Goal: Navigation & Orientation: Find specific page/section

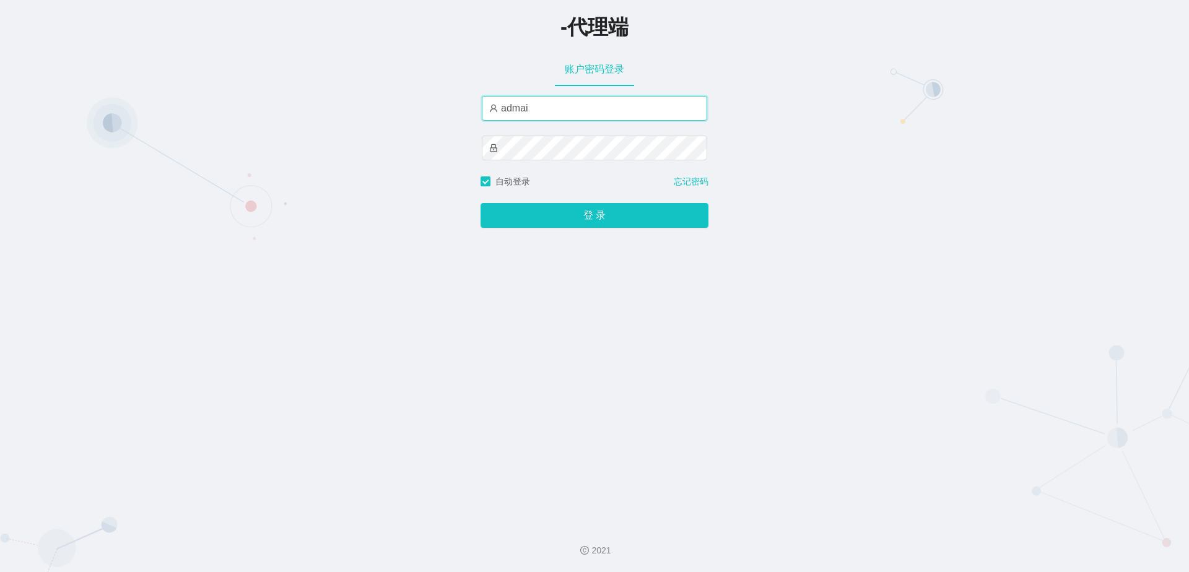
click at [534, 111] on input "admai" at bounding box center [594, 108] width 225 height 25
type input "admin"
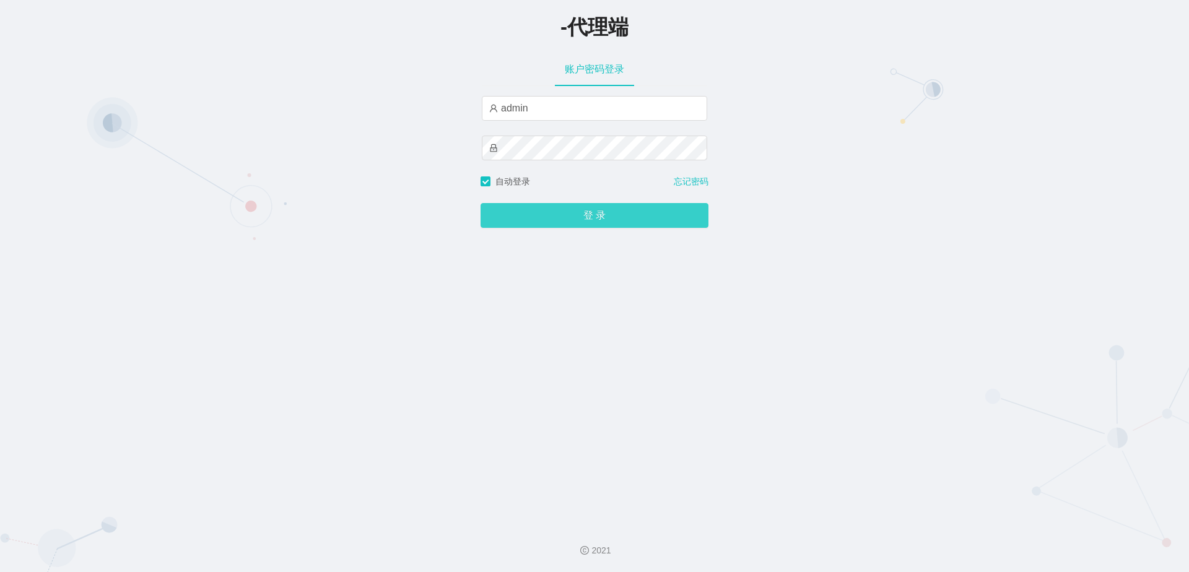
click at [570, 223] on button "登 录" at bounding box center [595, 215] width 228 height 25
click at [591, 214] on button "登 录" at bounding box center [595, 215] width 228 height 25
click at [554, 211] on button "登 录" at bounding box center [595, 215] width 228 height 25
click at [616, 219] on button "登 录" at bounding box center [595, 215] width 228 height 25
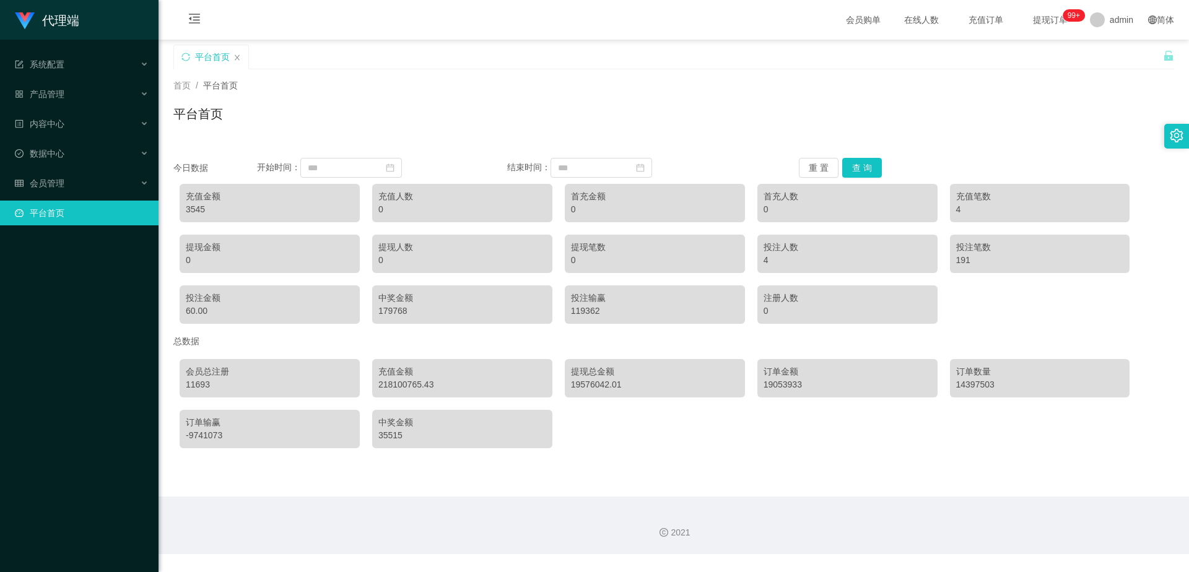
click at [684, 445] on div "会员总注册 11693 充值金额 218100765.43 提现总金额 19576042.01 订单金额 19053933 订单数量 14397503 订单输…" at bounding box center [673, 404] width 1001 height 102
click at [77, 94] on div "产品管理" at bounding box center [79, 94] width 159 height 25
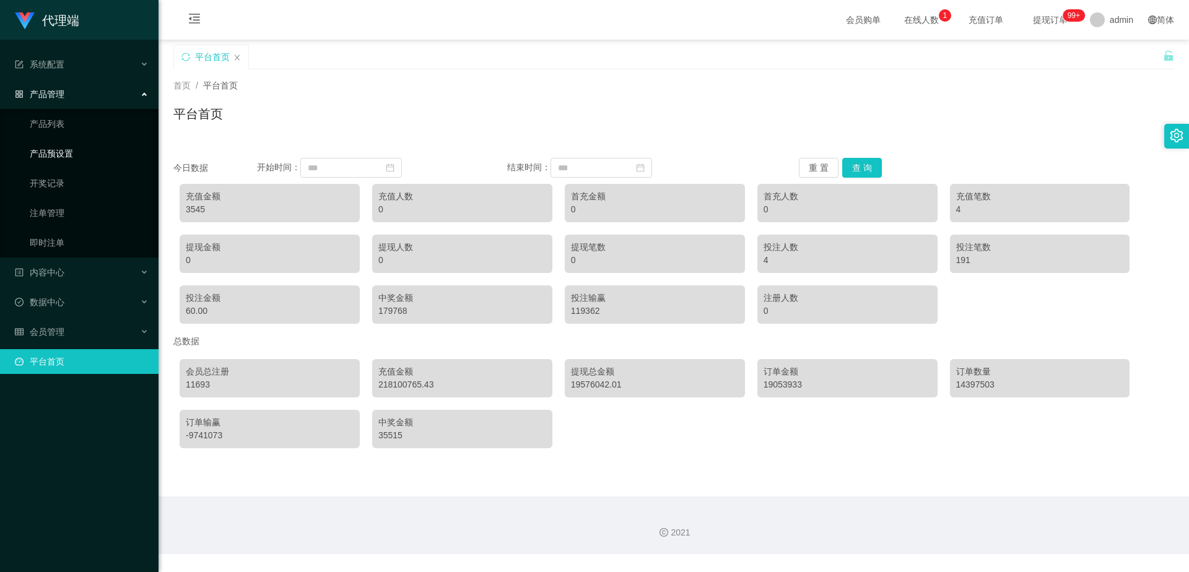
click at [77, 151] on link "产品预设置" at bounding box center [89, 153] width 119 height 25
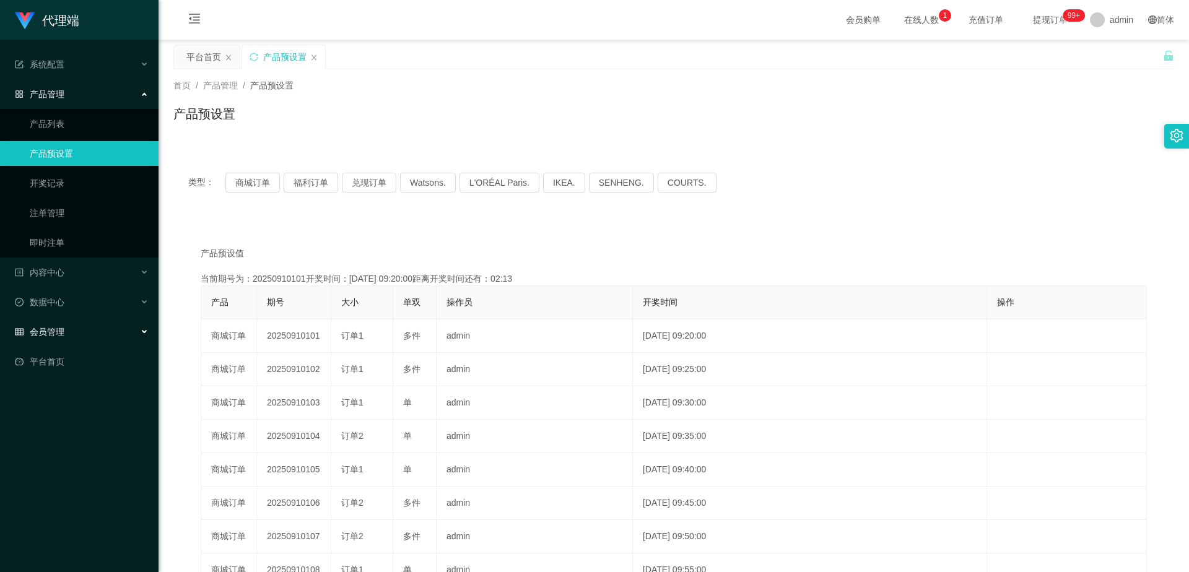
click at [72, 332] on div "会员管理" at bounding box center [79, 332] width 159 height 25
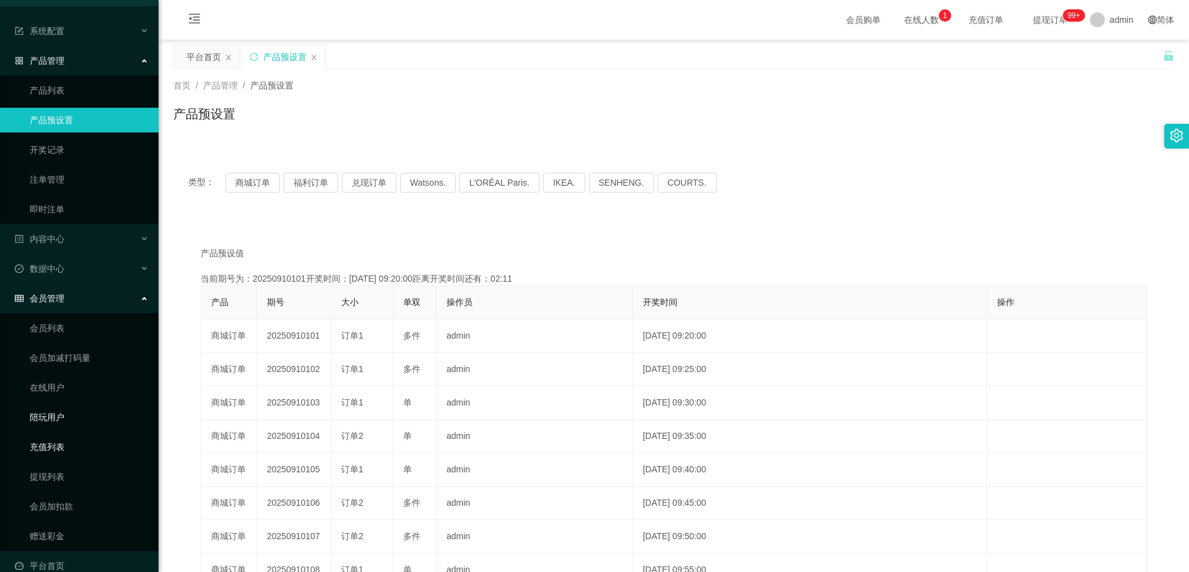
scroll to position [52, 0]
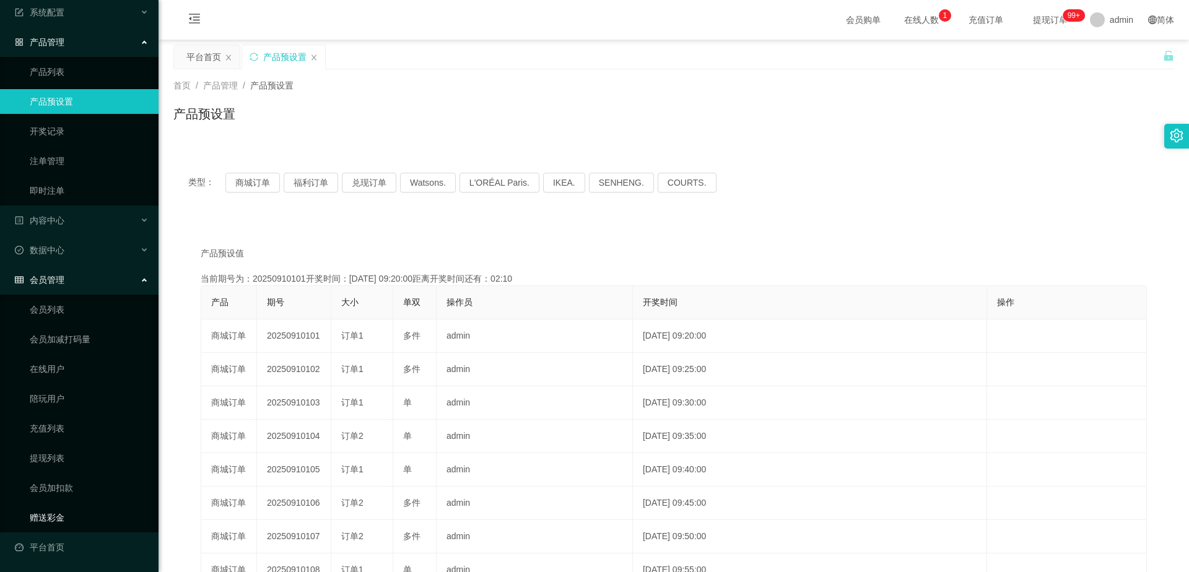
click at [58, 513] on link "赠送彩金" at bounding box center [89, 517] width 119 height 25
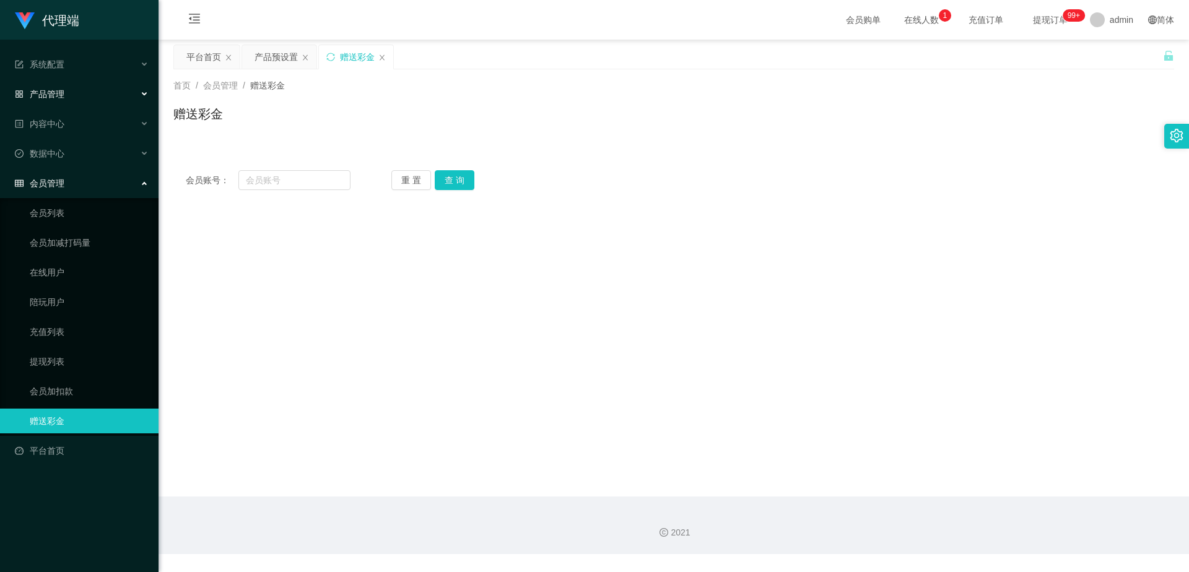
click at [87, 98] on div "产品管理" at bounding box center [79, 94] width 159 height 25
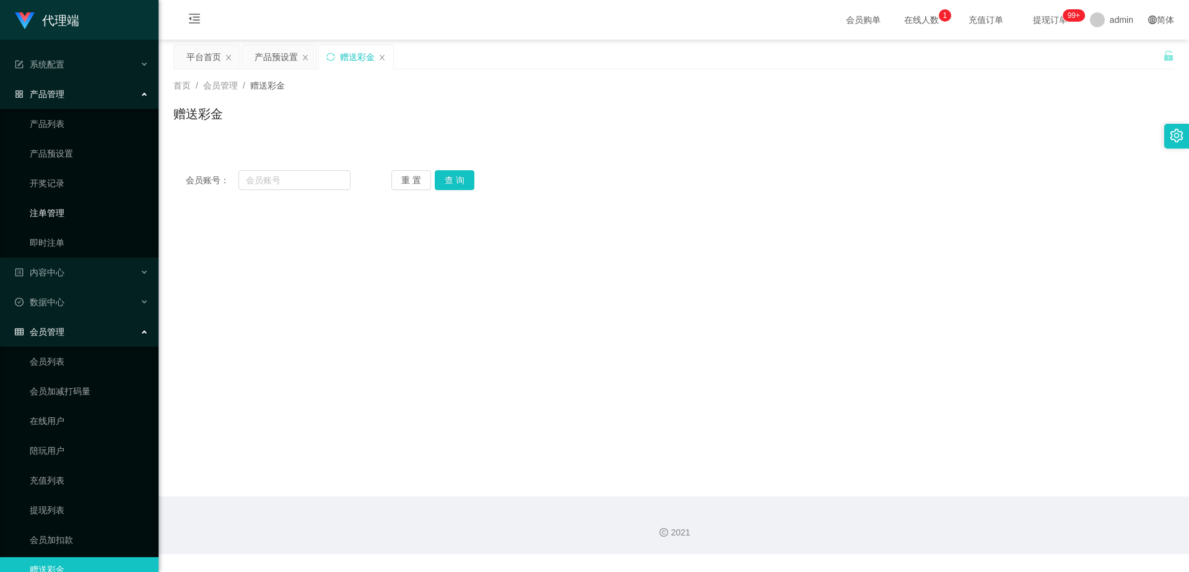
click at [84, 218] on link "注单管理" at bounding box center [89, 213] width 119 height 25
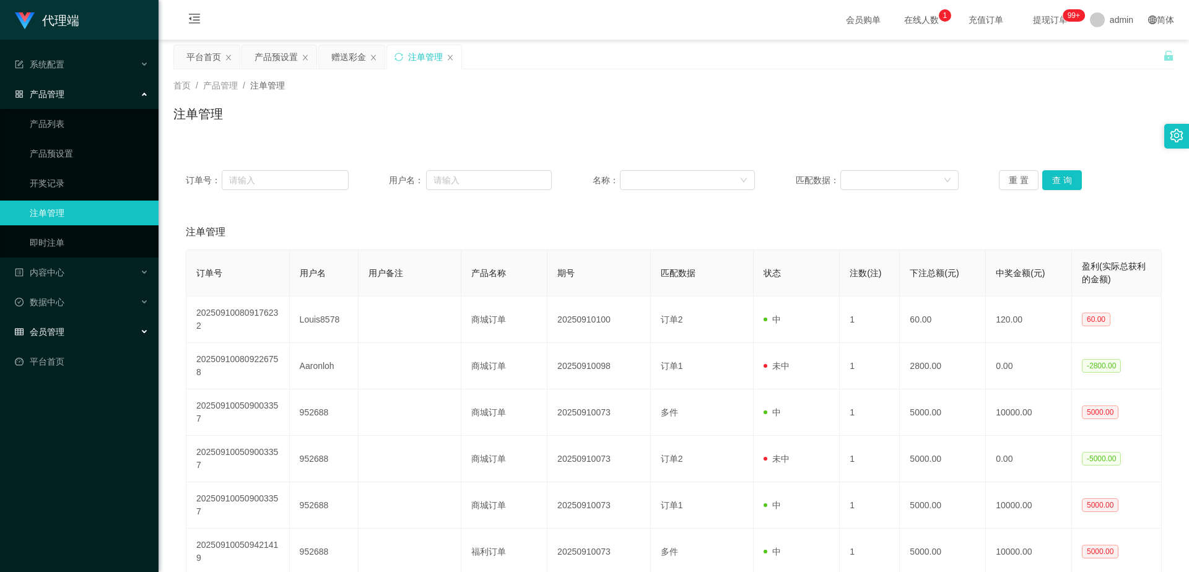
click at [84, 334] on div "会员管理" at bounding box center [79, 332] width 159 height 25
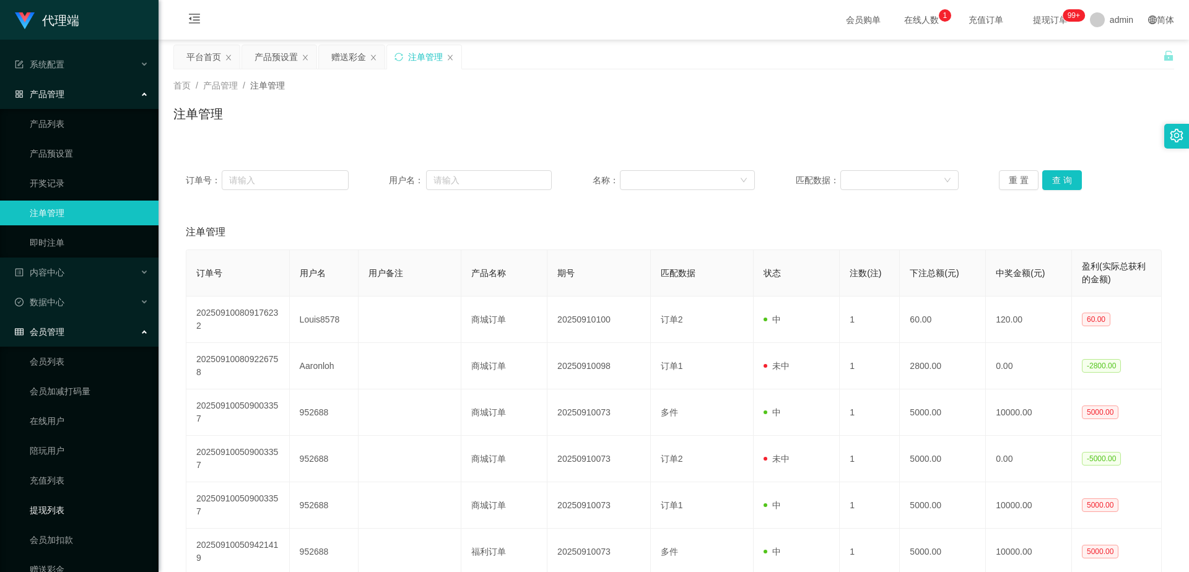
click at [74, 505] on link "提现列表" at bounding box center [89, 510] width 119 height 25
